Goal: Task Accomplishment & Management: Manage account settings

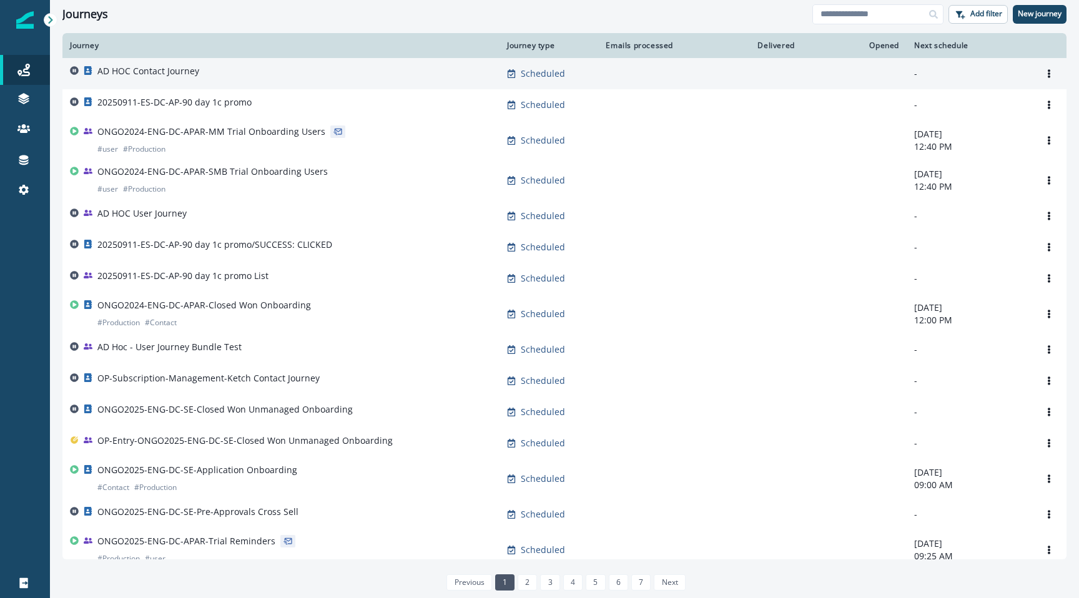
click at [154, 71] on p "AD HOC Contact Journey" at bounding box center [148, 71] width 102 height 12
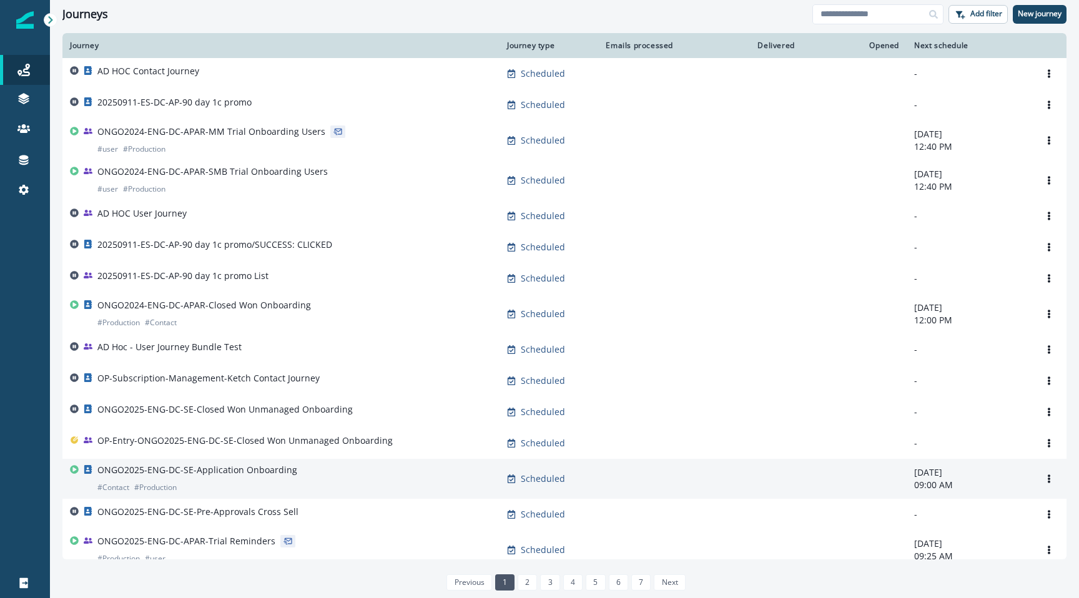
click at [179, 499] on td "ONGO2025-ENG-DC-SE-Application Onboarding # Contact # Production" at bounding box center [280, 479] width 437 height 40
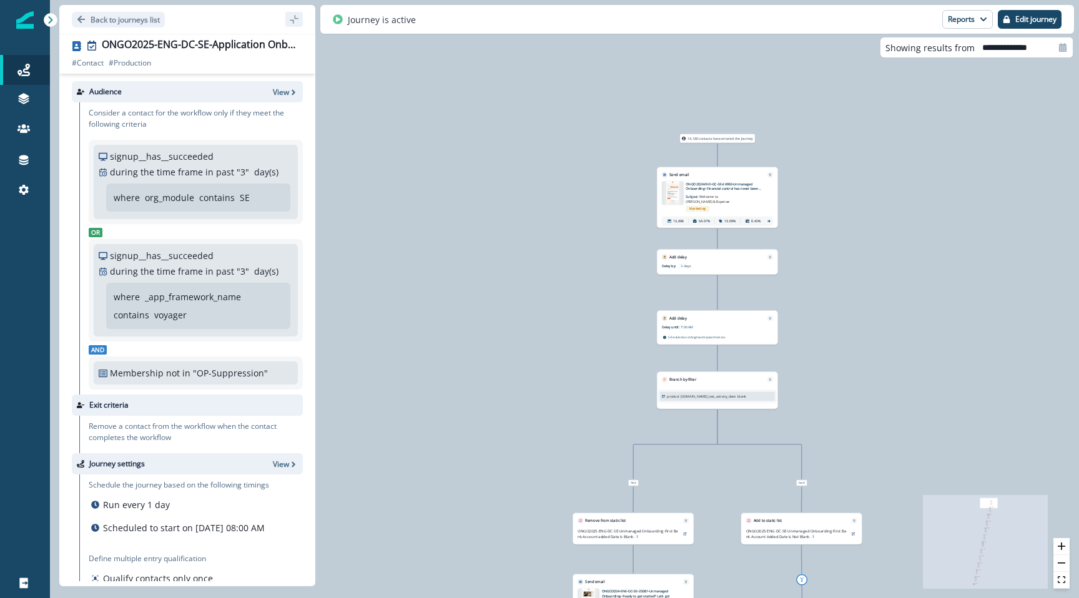
click at [156, 159] on p "signup__has__succeeded" at bounding box center [162, 156] width 104 height 13
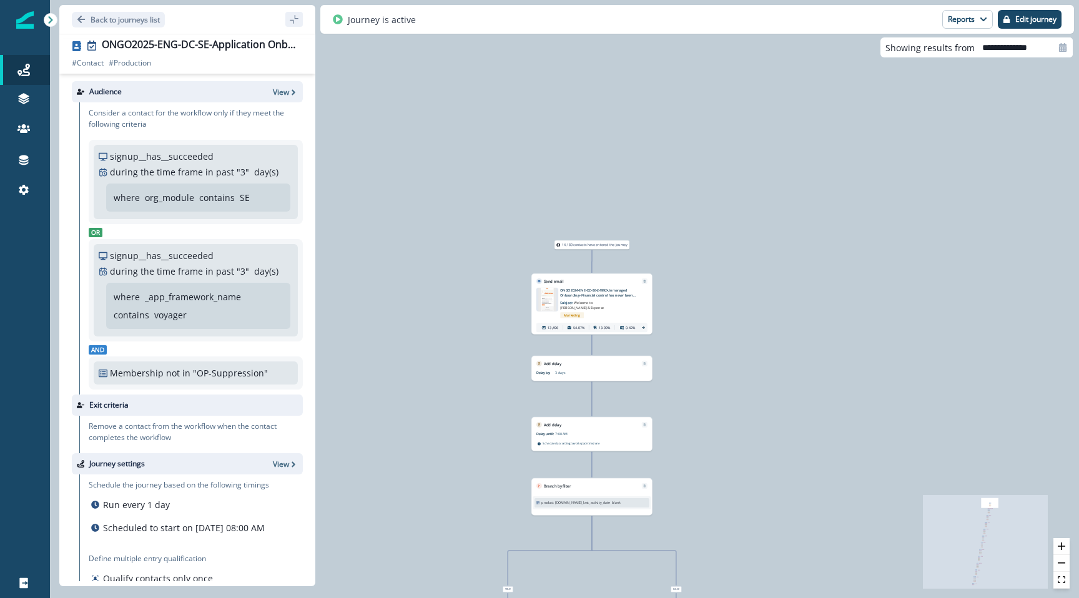
drag, startPoint x: 463, startPoint y: 226, endPoint x: 369, endPoint y: 299, distance: 119.4
click at [369, 299] on div "14,180 contacts have entered the journey Send email Email asset changed, journe…" at bounding box center [564, 299] width 1029 height 598
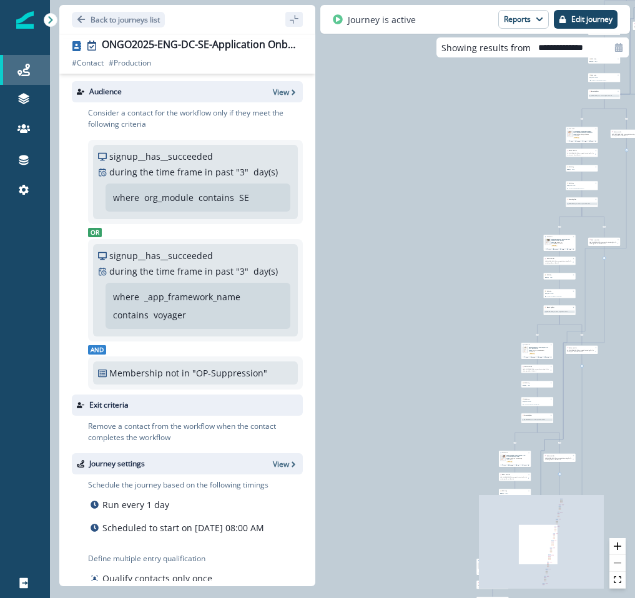
click at [19, 77] on link "Journeys" at bounding box center [25, 70] width 50 height 30
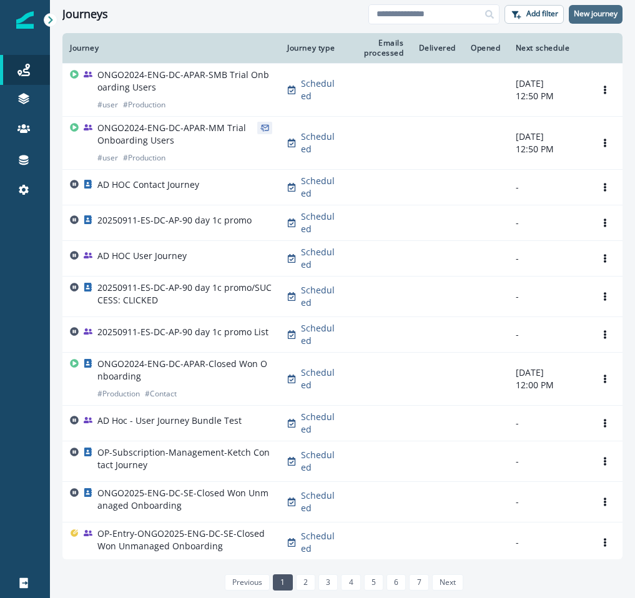
click at [608, 14] on p "New journey" at bounding box center [596, 13] width 44 height 9
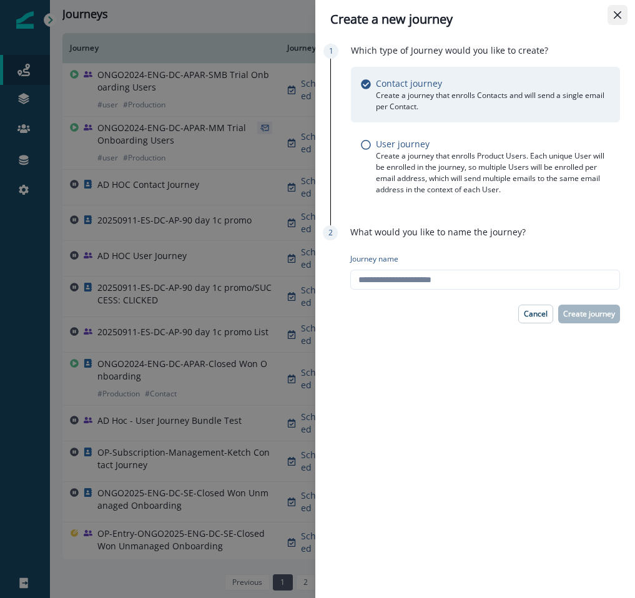
click at [623, 12] on button "Close" at bounding box center [618, 15] width 20 height 20
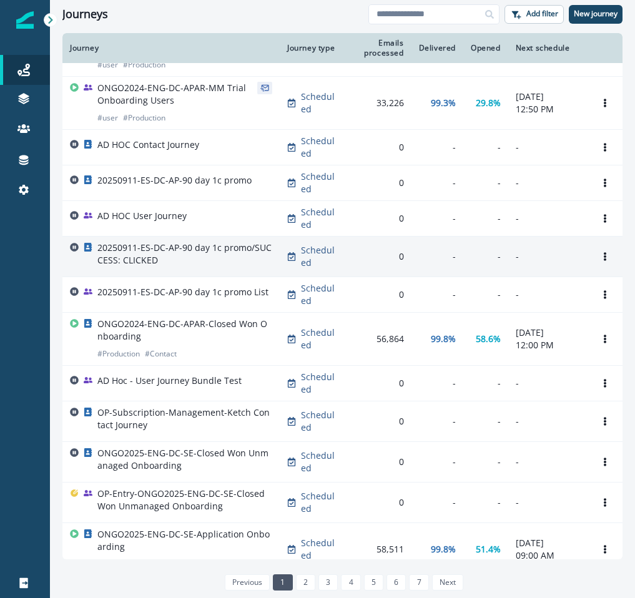
scroll to position [37, 0]
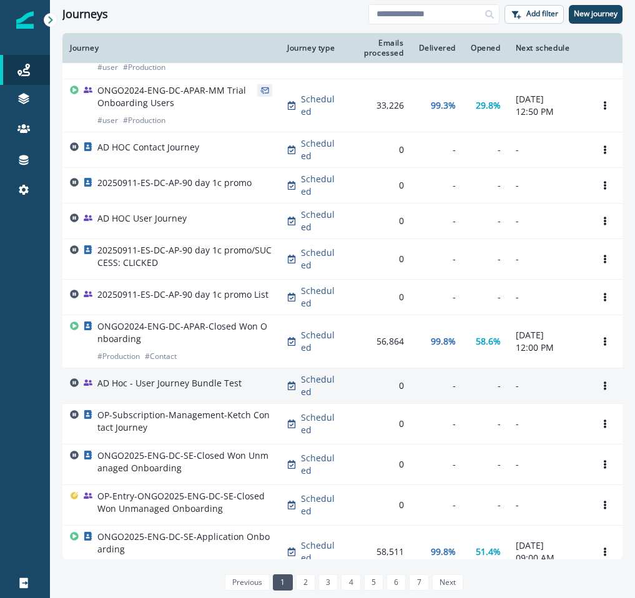
click at [106, 400] on td "AD Hoc - User Journey Bundle Test" at bounding box center [170, 387] width 217 height 36
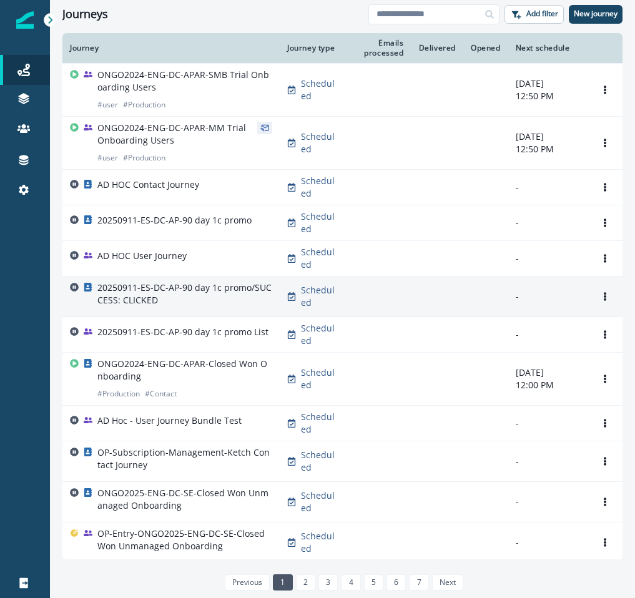
click at [109, 288] on p "20250911-ES-DC-AP-90 day 1c promo/SUCCESS: CLICKED" at bounding box center [184, 294] width 175 height 25
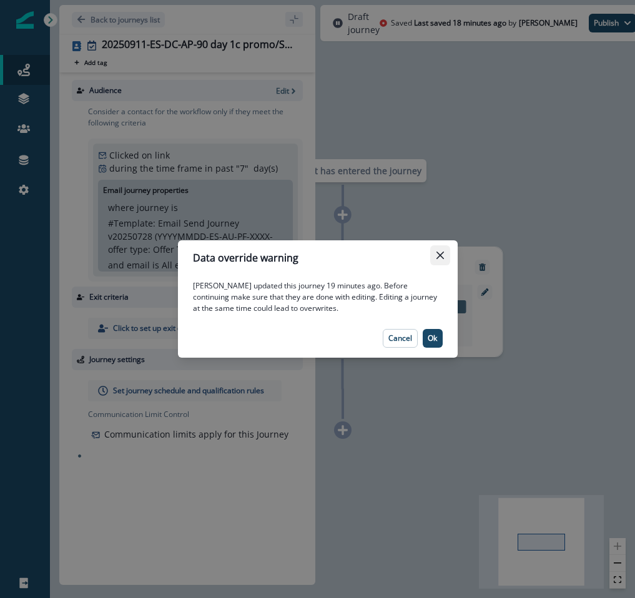
click at [442, 247] on button "Close" at bounding box center [440, 255] width 20 height 20
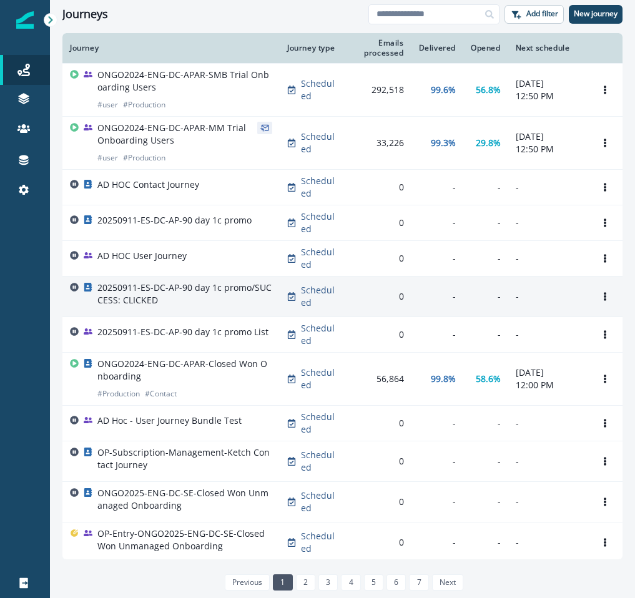
click at [144, 288] on p "20250911-ES-DC-AP-90 day 1c promo/SUCCESS: CLICKED" at bounding box center [184, 294] width 175 height 25
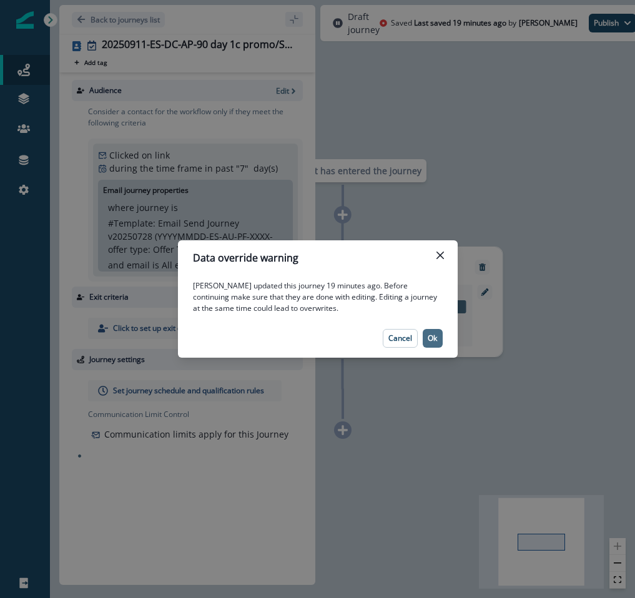
click at [434, 332] on button "Ok" at bounding box center [433, 338] width 20 height 19
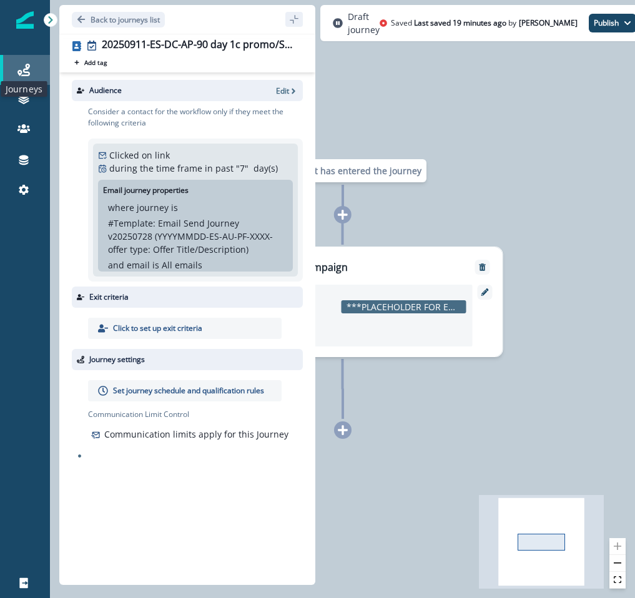
click at [26, 69] on icon at bounding box center [23, 70] width 12 height 12
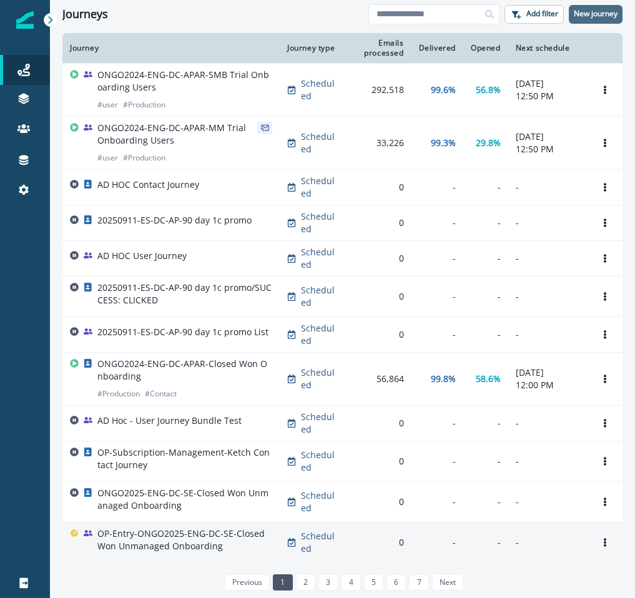
click at [592, 18] on p "New journey" at bounding box center [596, 13] width 44 height 9
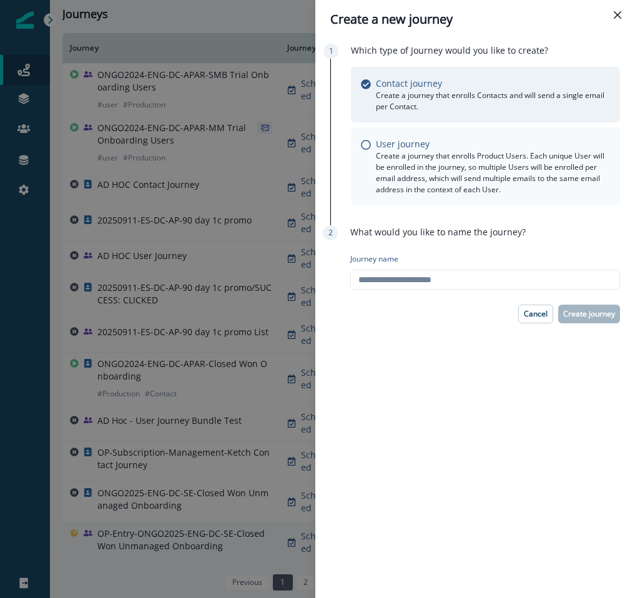
click at [473, 166] on p "Create a journey that enrolls Product Users. Each unique User will be enrolled …" at bounding box center [493, 173] width 234 height 45
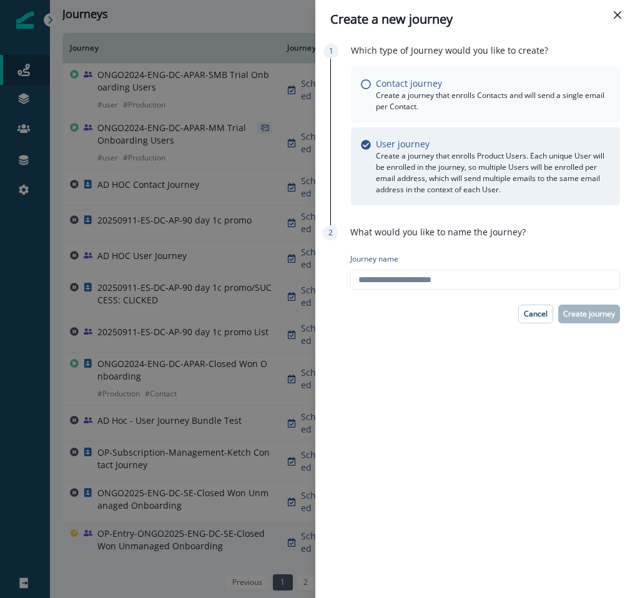
click at [494, 109] on p "Create a journey that enrolls Contacts and will send a single email per Contact." at bounding box center [493, 101] width 234 height 22
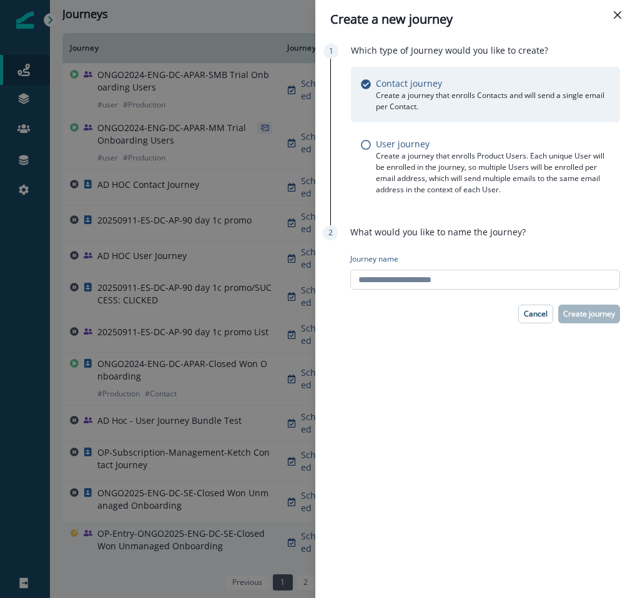
click at [459, 275] on input "Journey name" at bounding box center [485, 280] width 270 height 20
type input "*********"
click at [583, 317] on p "Create journey" at bounding box center [589, 314] width 52 height 9
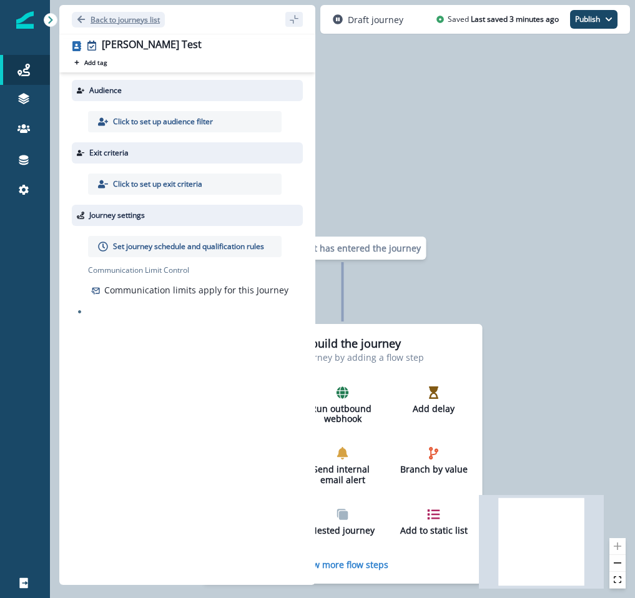
click at [91, 16] on p "Back to journeys list" at bounding box center [125, 19] width 69 height 11
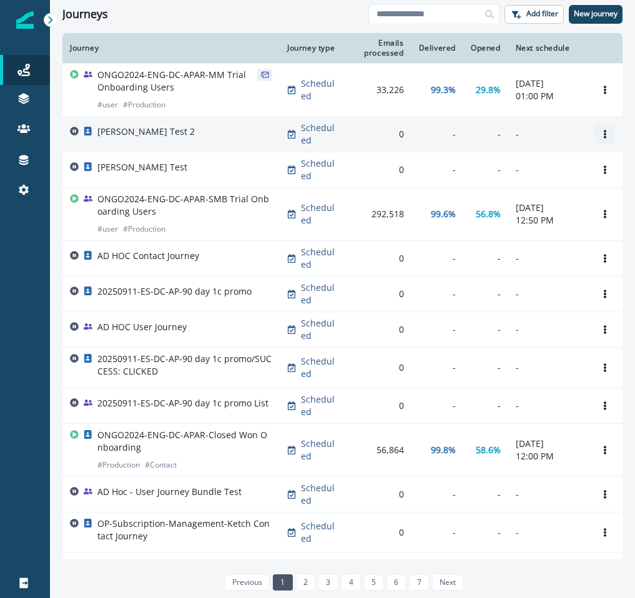
click at [604, 137] on icon "Options" at bounding box center [605, 134] width 9 height 9
click at [547, 207] on button "Remove" at bounding box center [545, 204] width 139 height 20
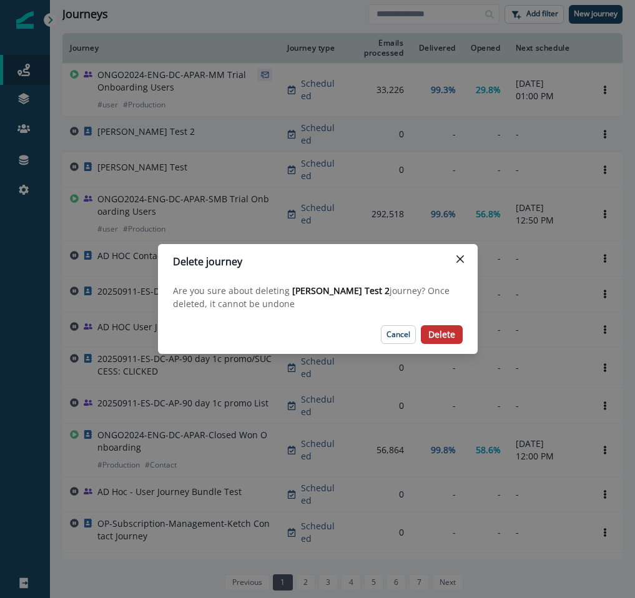
click at [450, 337] on p "Delete" at bounding box center [442, 335] width 27 height 11
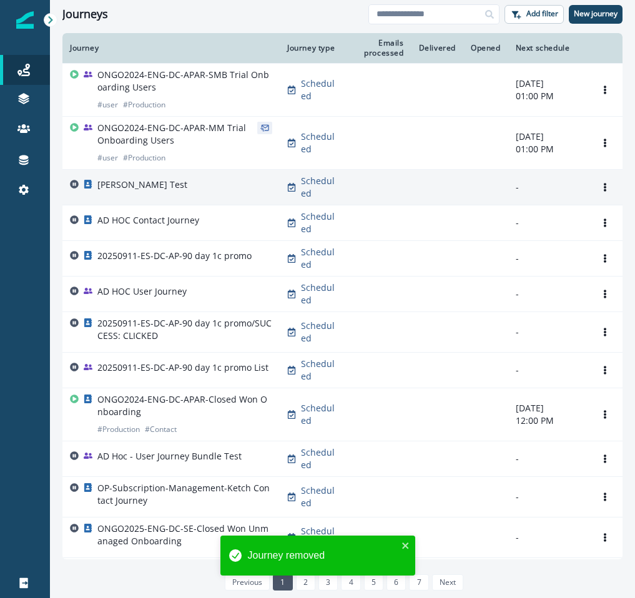
click at [119, 189] on p "[PERSON_NAME] Test" at bounding box center [142, 185] width 90 height 12
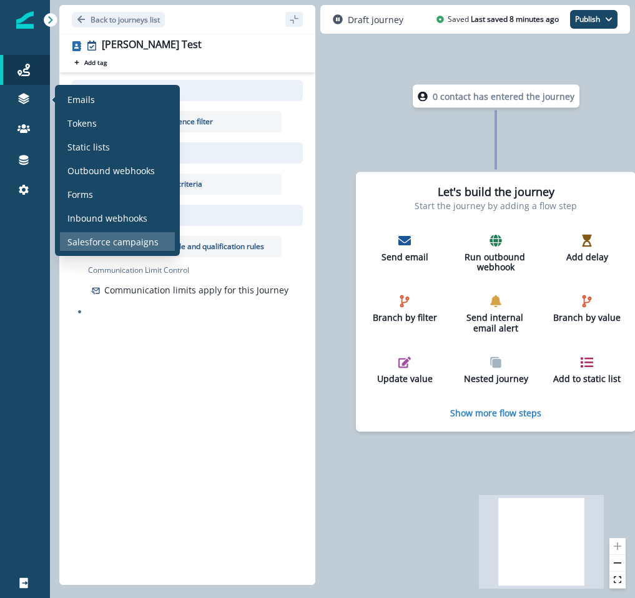
click at [119, 242] on p "Salesforce campaigns" at bounding box center [112, 241] width 91 height 13
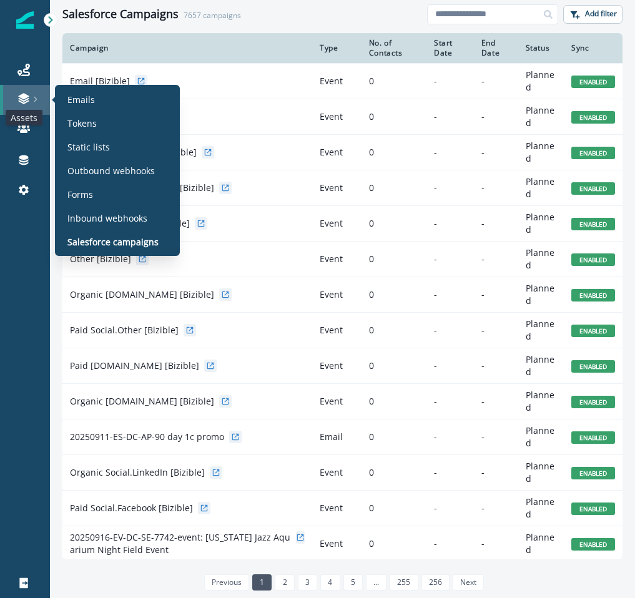
click at [22, 99] on icon at bounding box center [23, 98] width 12 height 12
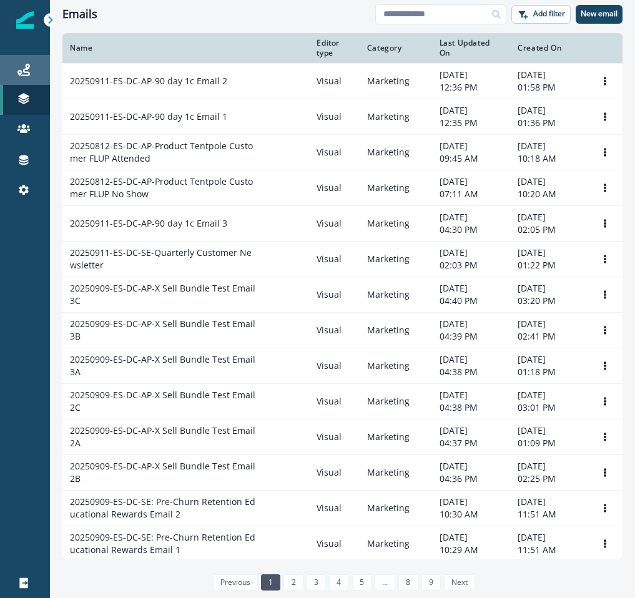
click at [30, 78] on link "Journeys" at bounding box center [25, 70] width 50 height 30
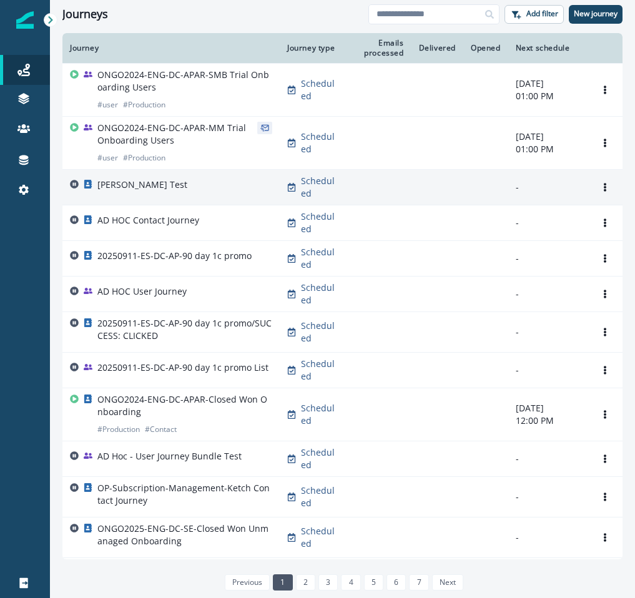
click at [104, 189] on p "[PERSON_NAME] Test" at bounding box center [142, 185] width 90 height 12
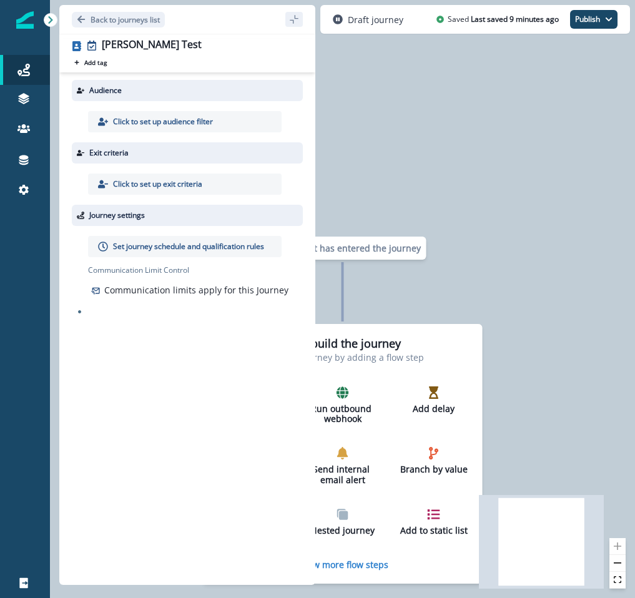
click at [143, 114] on div "Click to set up audience filter" at bounding box center [185, 121] width 194 height 21
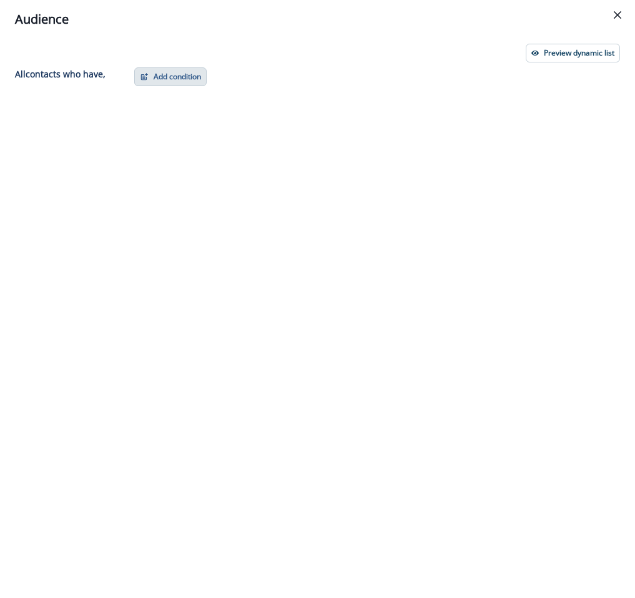
click at [158, 79] on button "Add condition" at bounding box center [170, 76] width 72 height 19
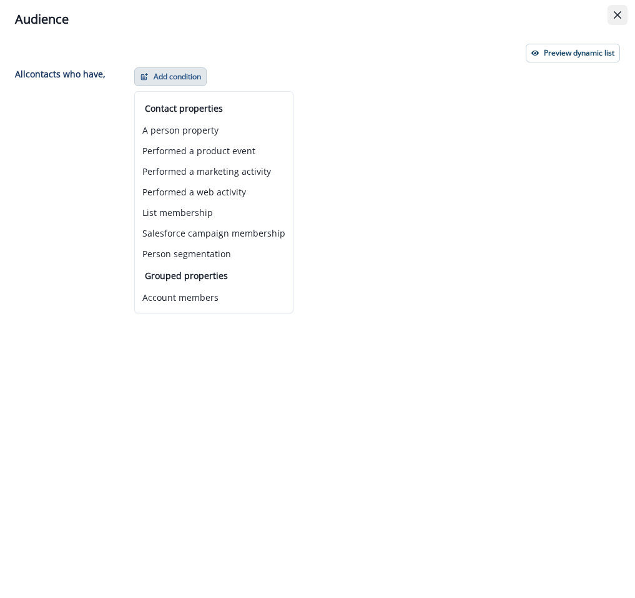
click at [624, 21] on button "Close" at bounding box center [618, 15] width 20 height 20
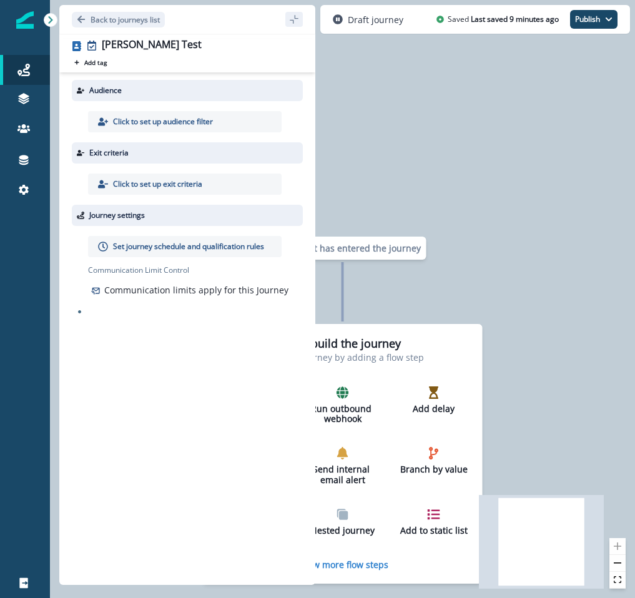
click at [50, 19] on icon at bounding box center [50, 19] width 4 height 7
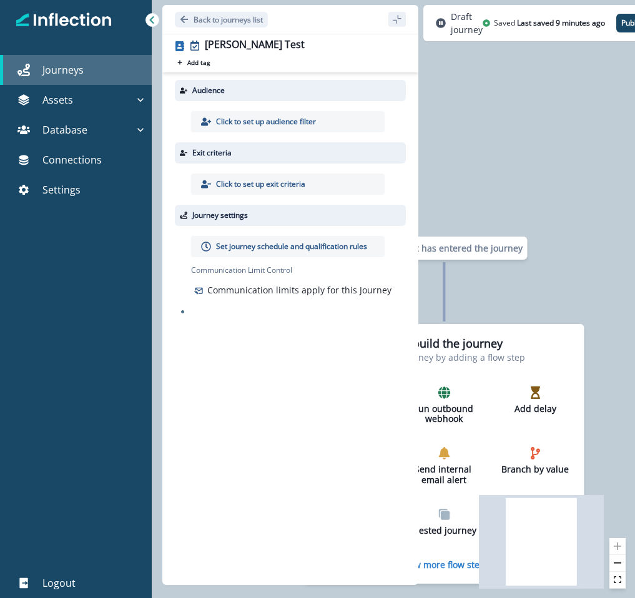
click at [47, 74] on p "Journeys" at bounding box center [62, 69] width 41 height 15
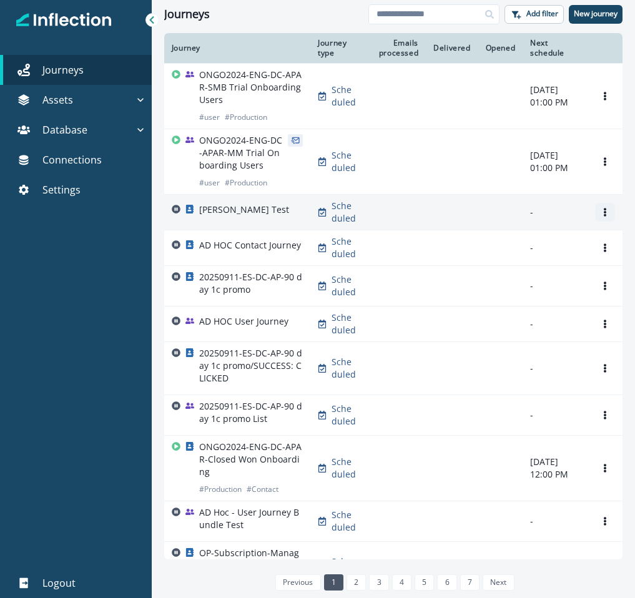
click at [608, 214] on icon "Options" at bounding box center [605, 212] width 9 height 9
click at [557, 277] on button "Remove" at bounding box center [545, 282] width 139 height 20
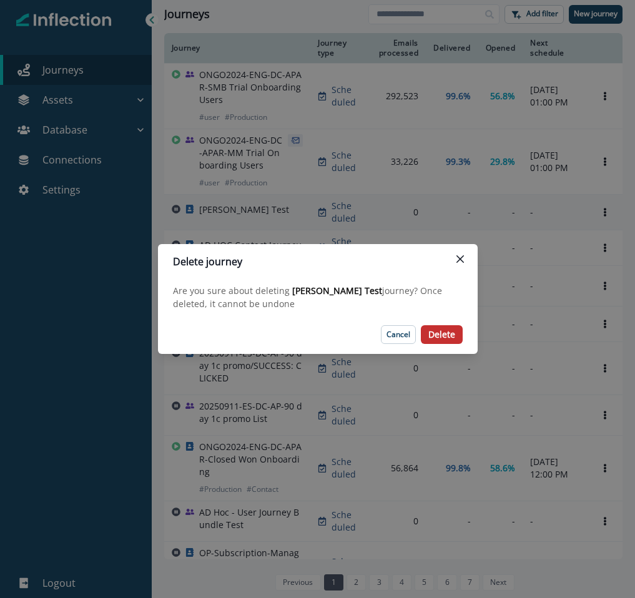
click at [448, 335] on p "Delete" at bounding box center [442, 335] width 27 height 11
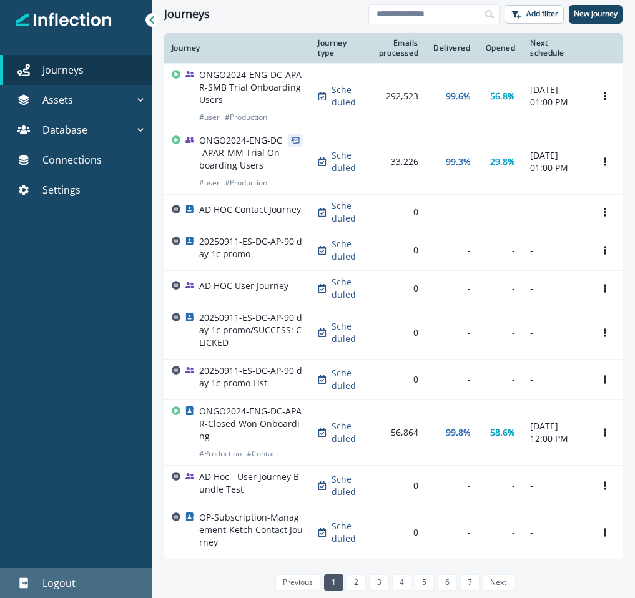
click at [61, 587] on p "Logout" at bounding box center [58, 583] width 33 height 15
